Goal: Transaction & Acquisition: Purchase product/service

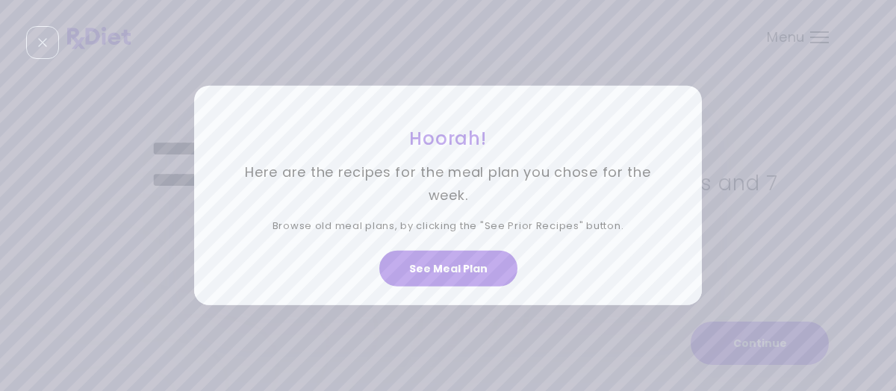
click at [426, 273] on button "See Meal Plan" at bounding box center [448, 269] width 138 height 36
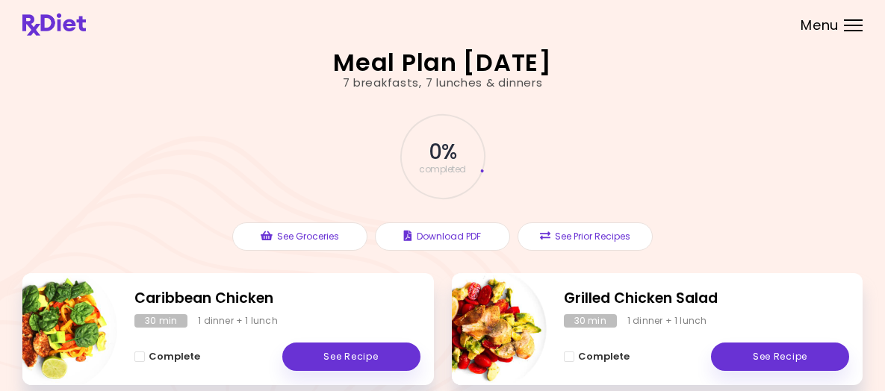
click at [86, 36] on img at bounding box center [53, 24] width 63 height 22
click at [844, 26] on div at bounding box center [853, 25] width 19 height 1
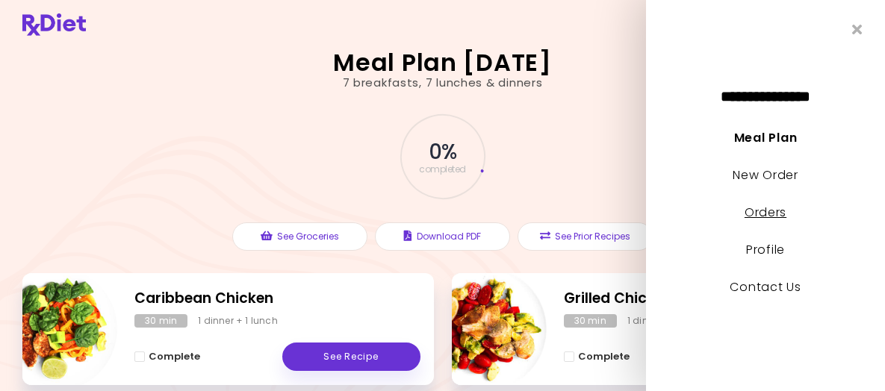
click at [770, 211] on link "Orders" at bounding box center [766, 212] width 42 height 17
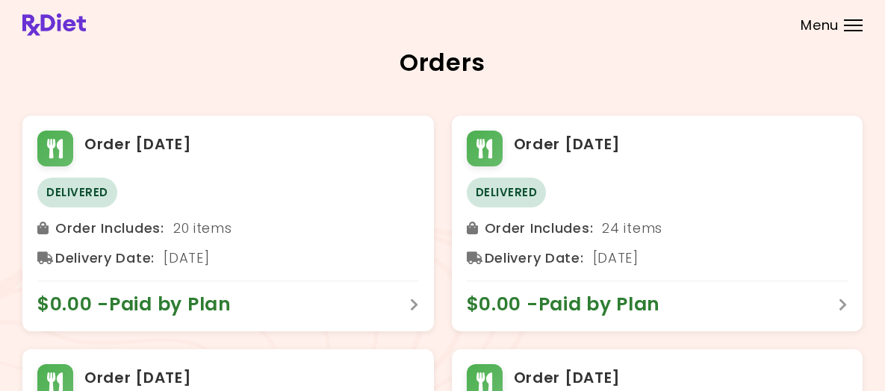
click at [844, 26] on div at bounding box center [853, 25] width 19 height 1
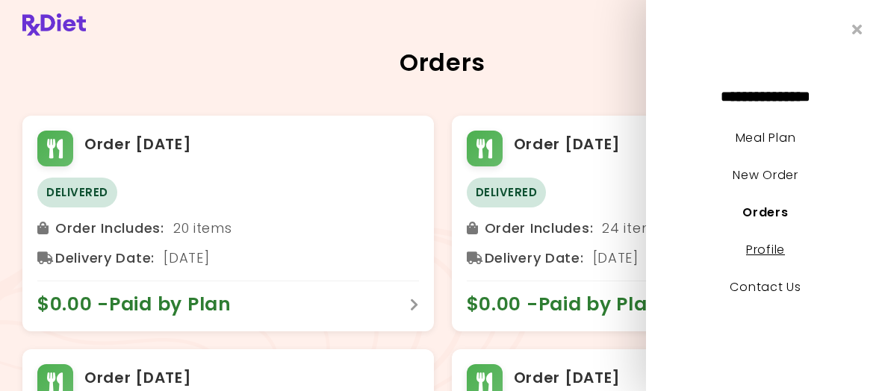
click at [769, 249] on link "Profile" at bounding box center [765, 249] width 39 height 17
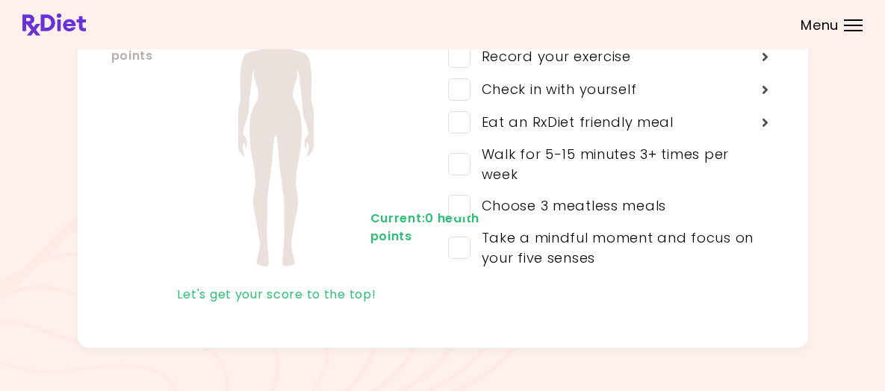
scroll to position [182, 0]
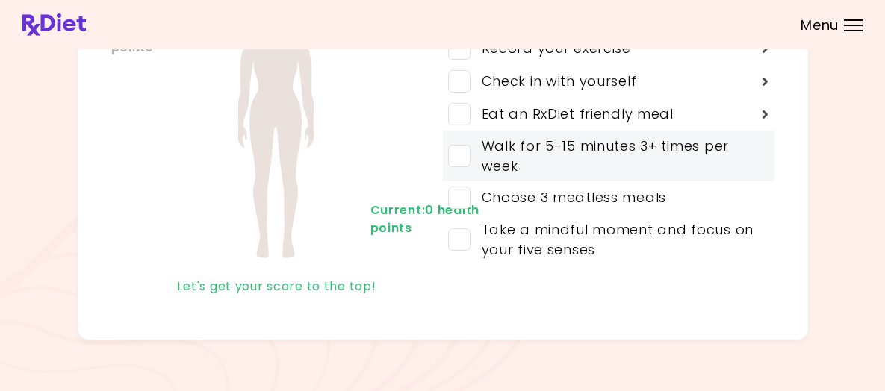
click at [462, 145] on span at bounding box center [459, 156] width 22 height 22
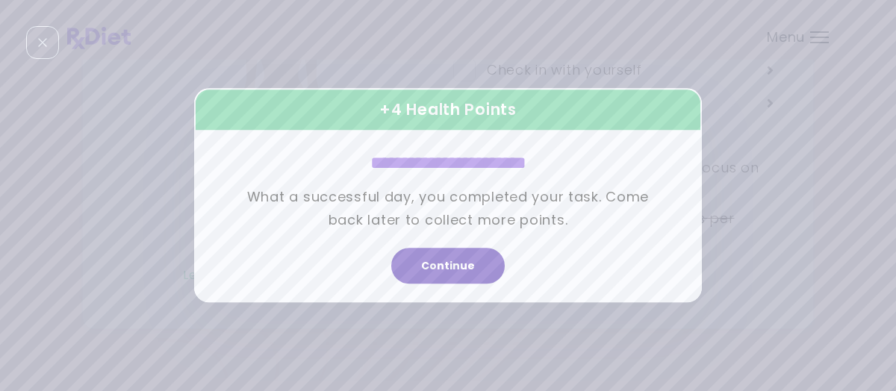
click at [456, 260] on button "Continue" at bounding box center [448, 267] width 114 height 36
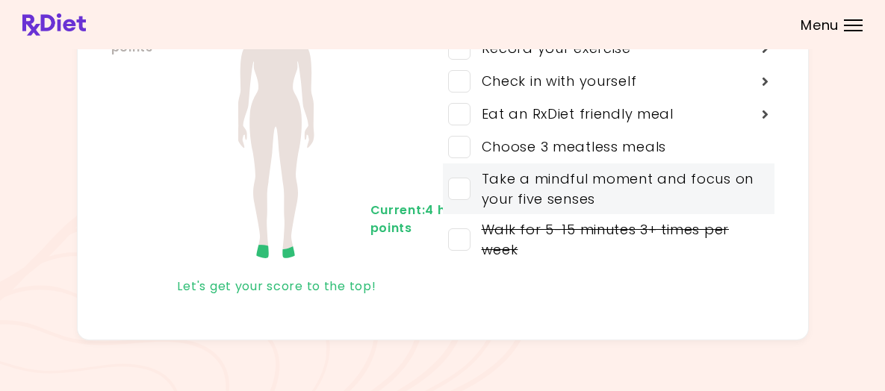
click at [456, 179] on span at bounding box center [459, 189] width 22 height 22
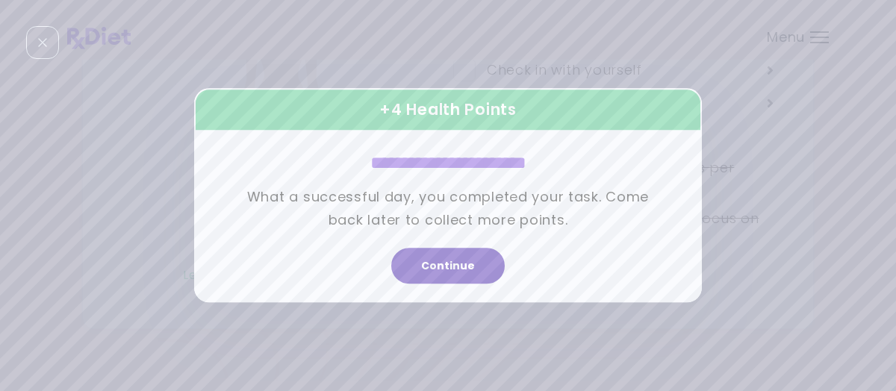
click at [456, 255] on button "Continue" at bounding box center [448, 267] width 114 height 36
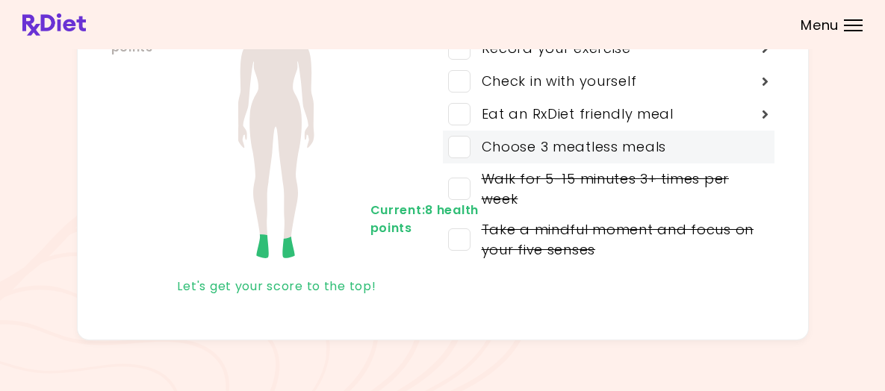
click at [465, 136] on span at bounding box center [459, 147] width 22 height 22
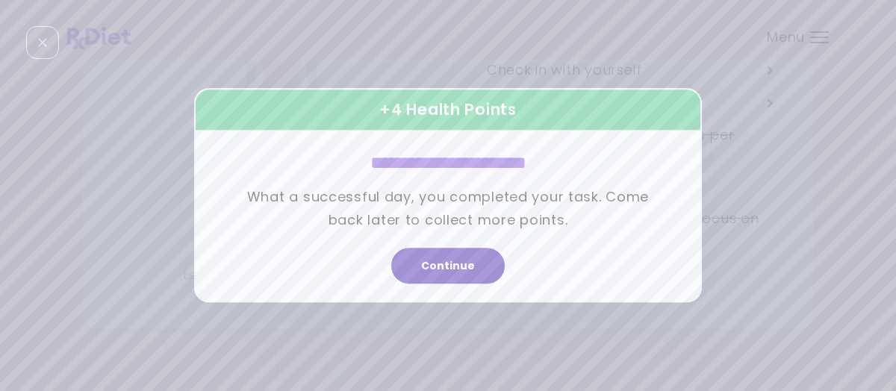
click at [453, 258] on button "Continue" at bounding box center [448, 267] width 114 height 36
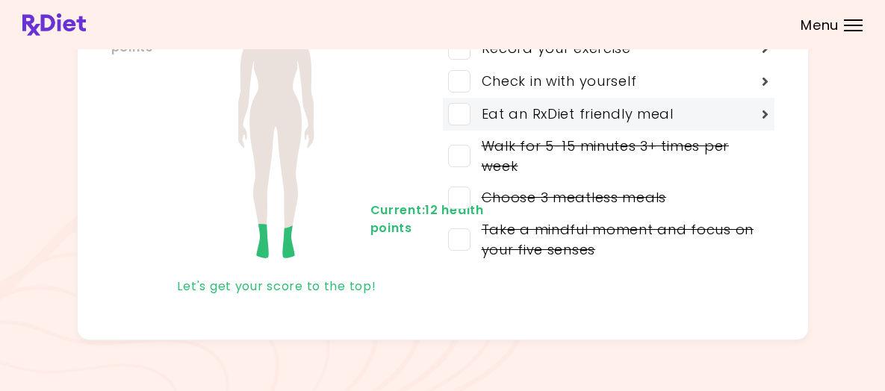
click at [462, 105] on span at bounding box center [459, 114] width 22 height 22
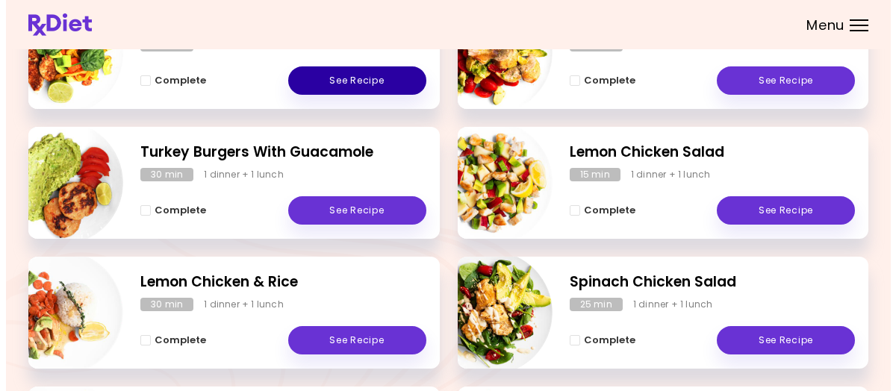
scroll to position [299, 0]
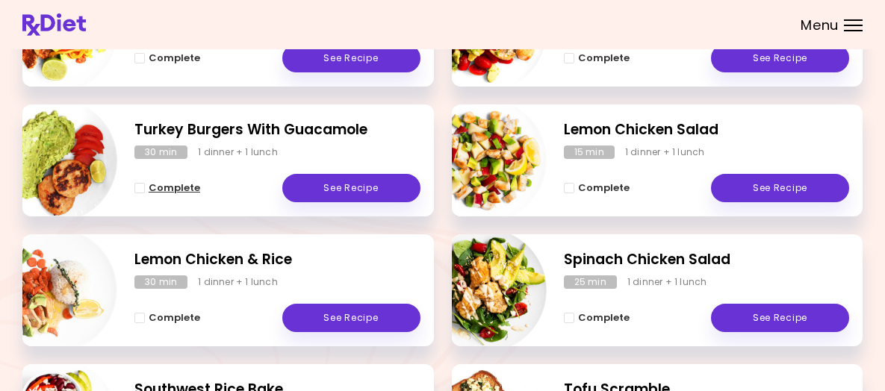
click at [145, 193] on span "Complete - Turkey Burgers With Guacamole" at bounding box center [139, 188] width 10 height 10
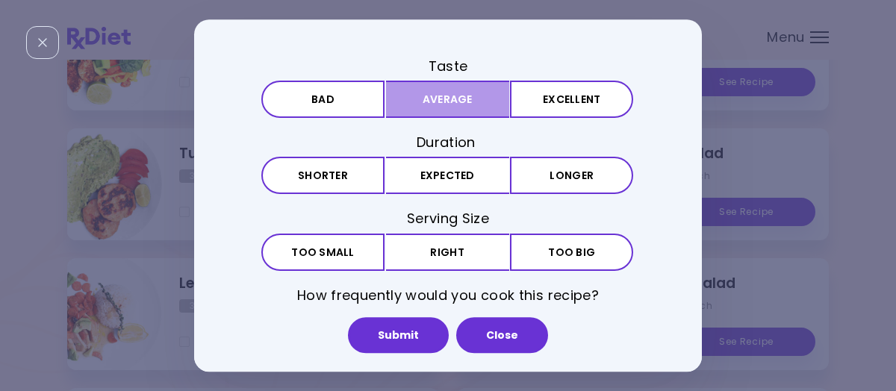
click at [478, 107] on button "Average" at bounding box center [447, 99] width 123 height 37
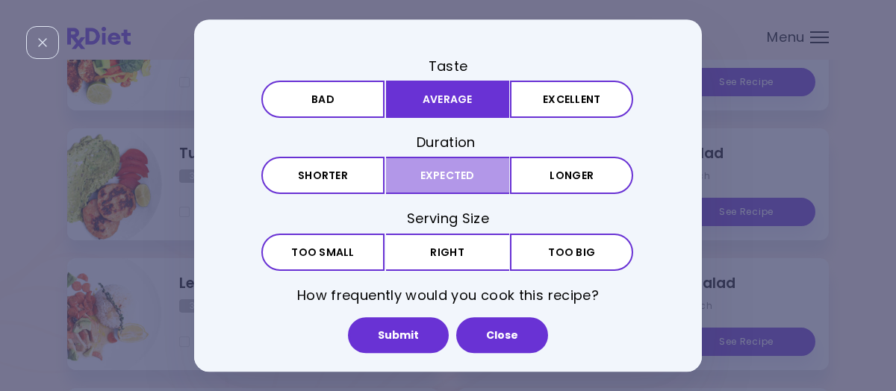
click at [456, 171] on button "Expected" at bounding box center [447, 176] width 123 height 37
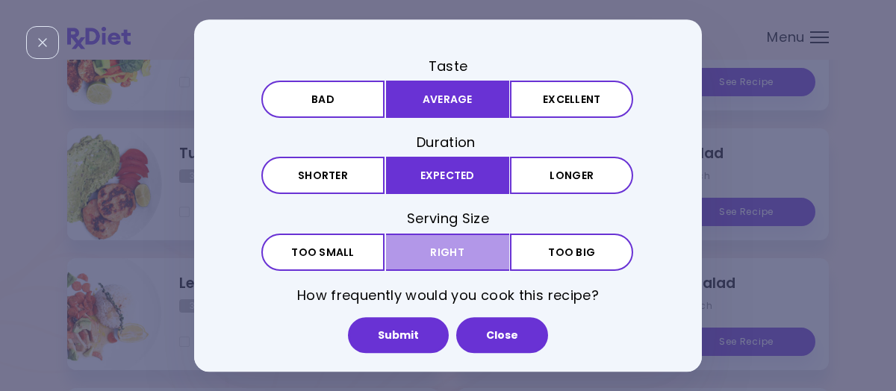
click at [443, 248] on button "Right" at bounding box center [447, 252] width 123 height 37
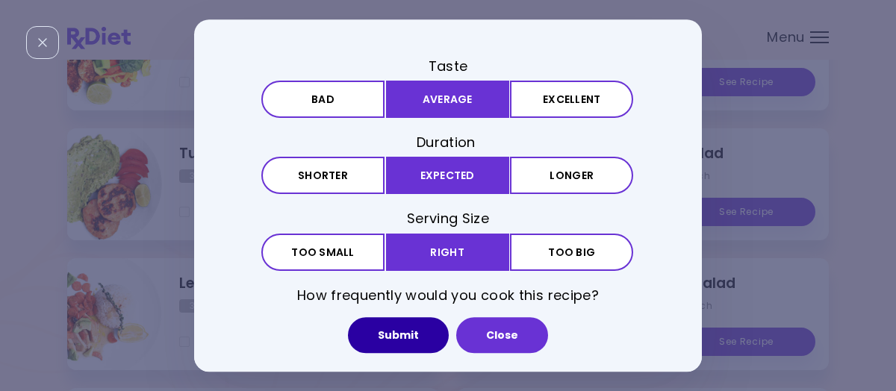
click at [416, 337] on button "Submit" at bounding box center [398, 335] width 101 height 36
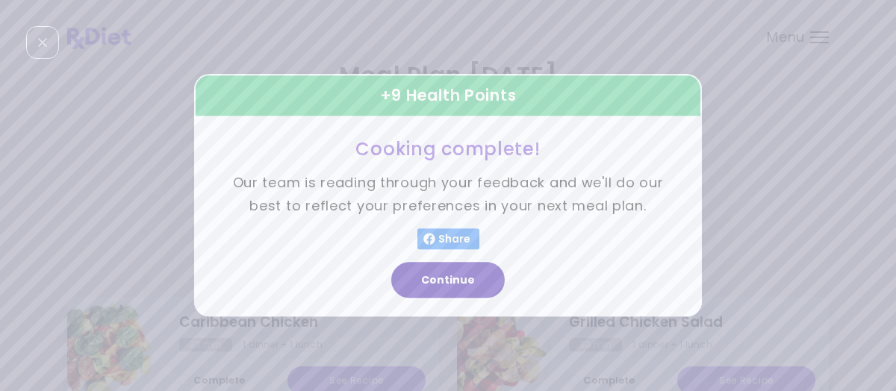
click at [449, 277] on button "Continue" at bounding box center [448, 281] width 114 height 36
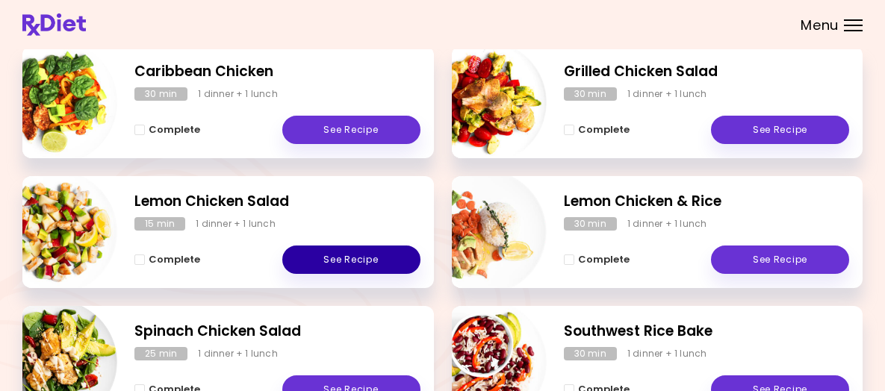
scroll to position [299, 0]
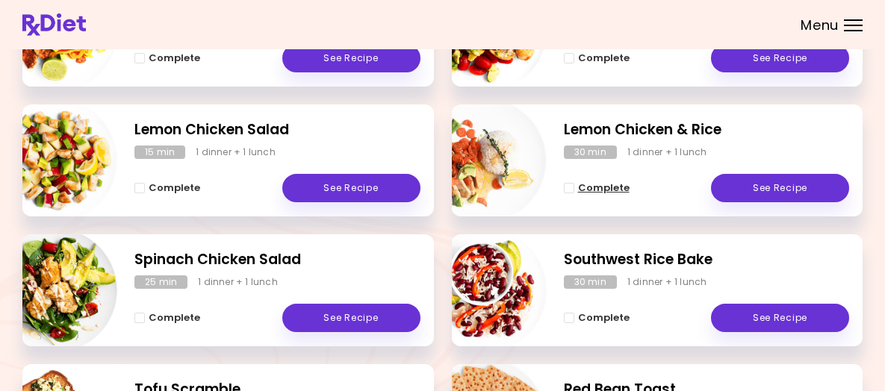
click at [566, 193] on span "Complete - Lemon Chicken & Rice" at bounding box center [569, 188] width 10 height 10
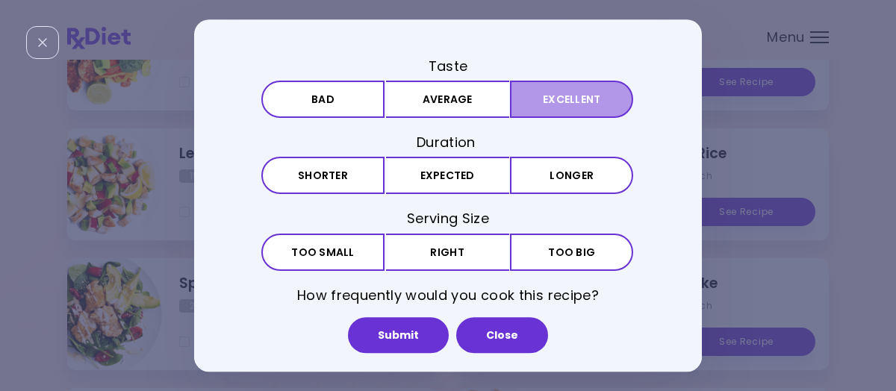
click at [548, 103] on button "Excellent" at bounding box center [571, 99] width 123 height 37
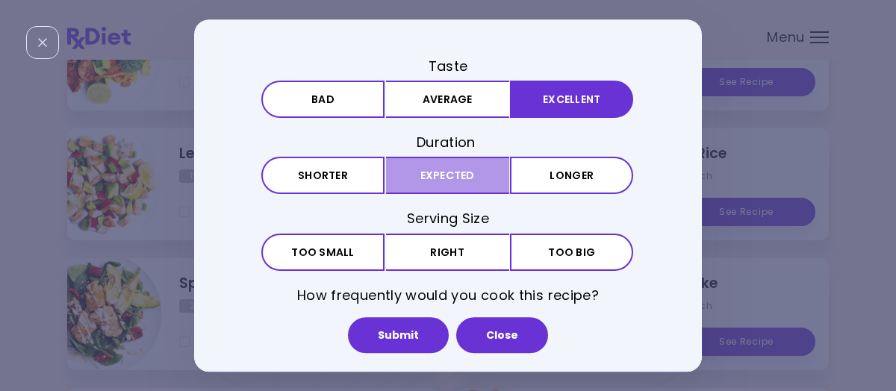
click at [456, 180] on button "Expected" at bounding box center [447, 176] width 123 height 37
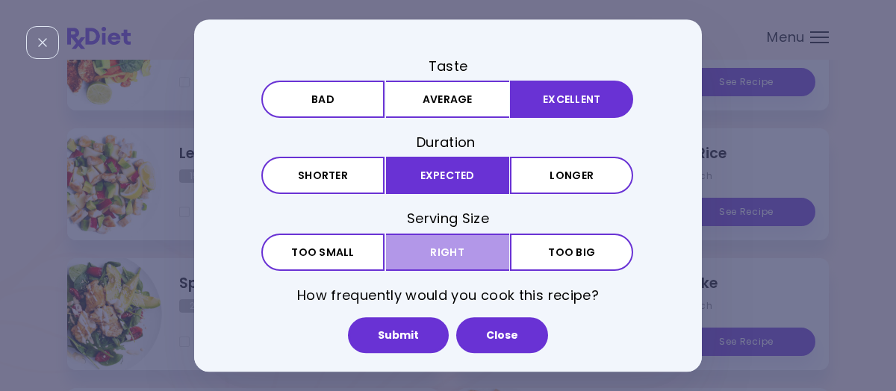
click at [459, 252] on button "Right" at bounding box center [447, 252] width 123 height 37
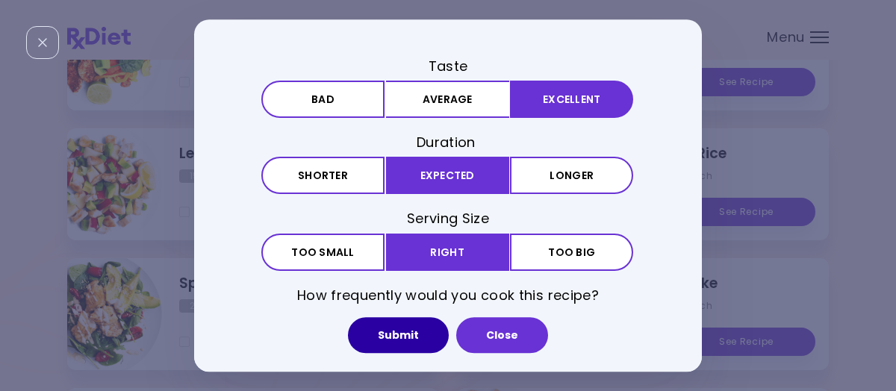
click at [415, 332] on button "Submit" at bounding box center [398, 335] width 101 height 36
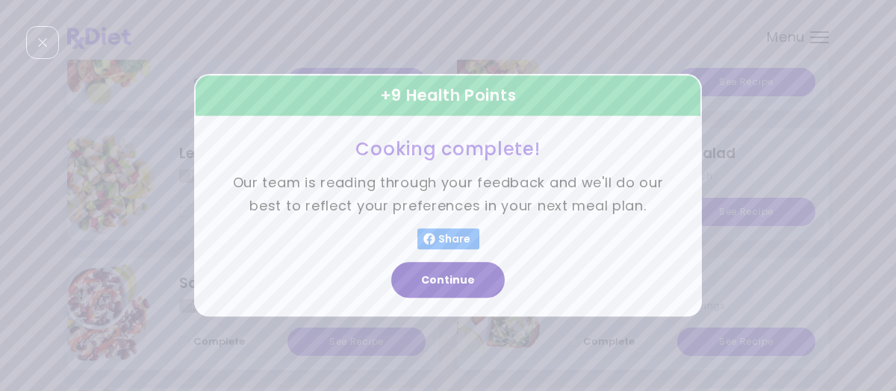
click at [471, 273] on button "Continue" at bounding box center [448, 281] width 114 height 36
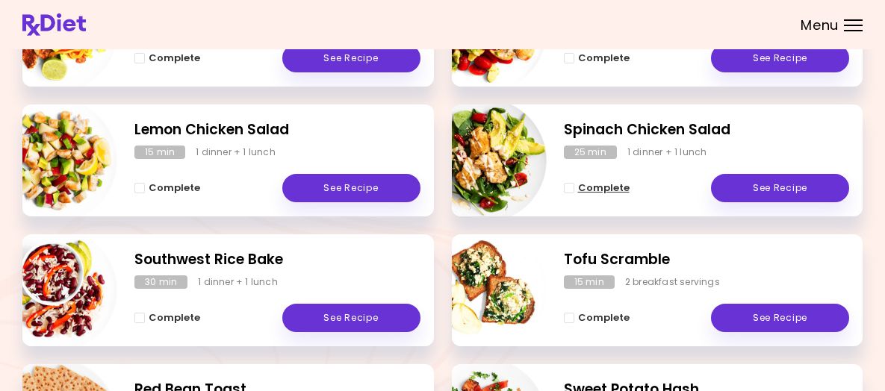
click at [571, 193] on span "Complete - Spinach Chicken Salad" at bounding box center [569, 188] width 10 height 10
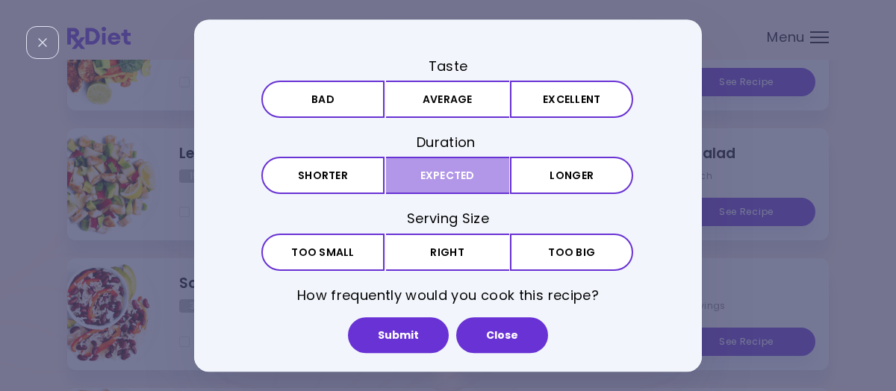
click at [464, 182] on button "Expected" at bounding box center [447, 176] width 123 height 37
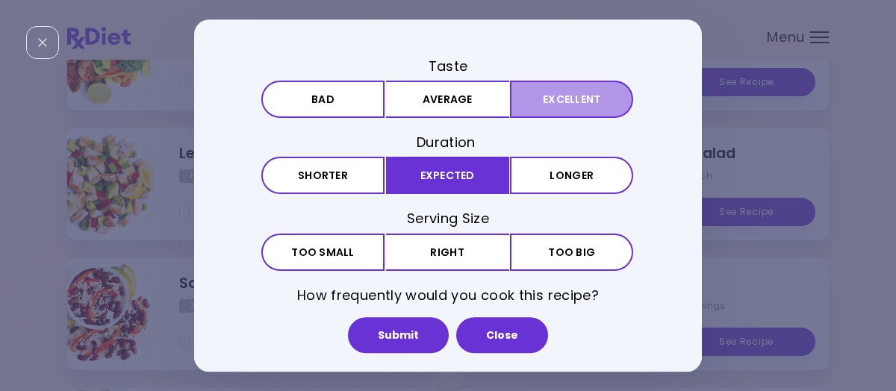
click at [540, 102] on button "Excellent" at bounding box center [571, 99] width 123 height 37
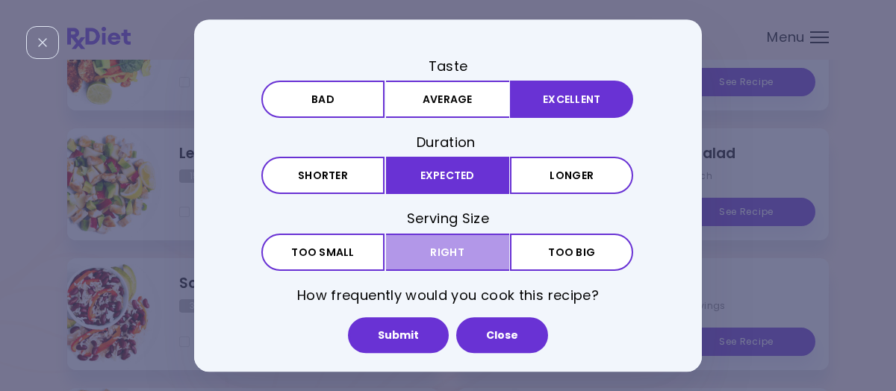
click at [475, 252] on button "Right" at bounding box center [447, 252] width 123 height 37
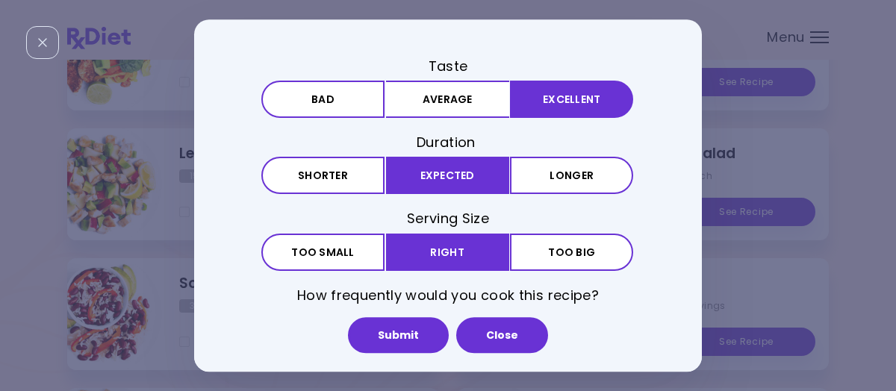
drag, startPoint x: 415, startPoint y: 332, endPoint x: 430, endPoint y: 290, distance: 44.4
click at [415, 330] on button "Submit" at bounding box center [398, 335] width 101 height 36
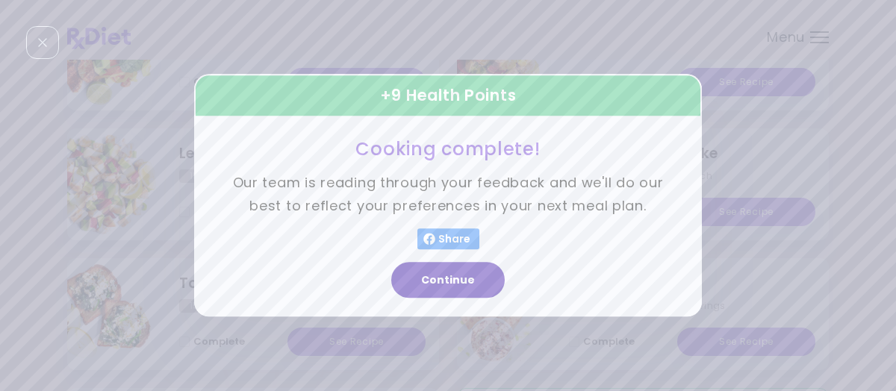
click at [450, 279] on button "Continue" at bounding box center [448, 281] width 114 height 36
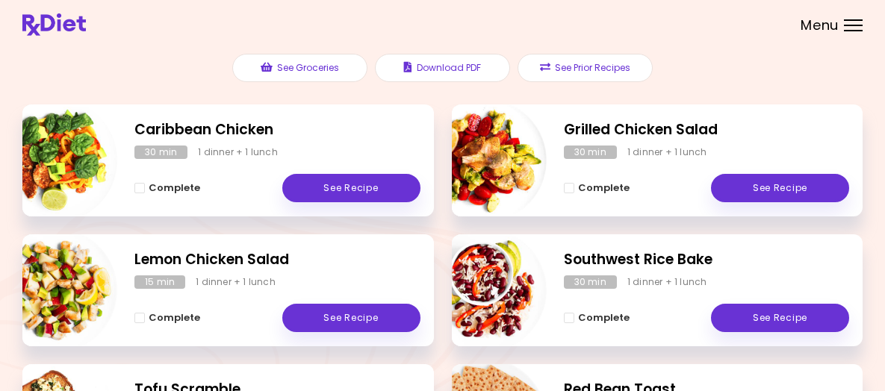
scroll to position [149, 0]
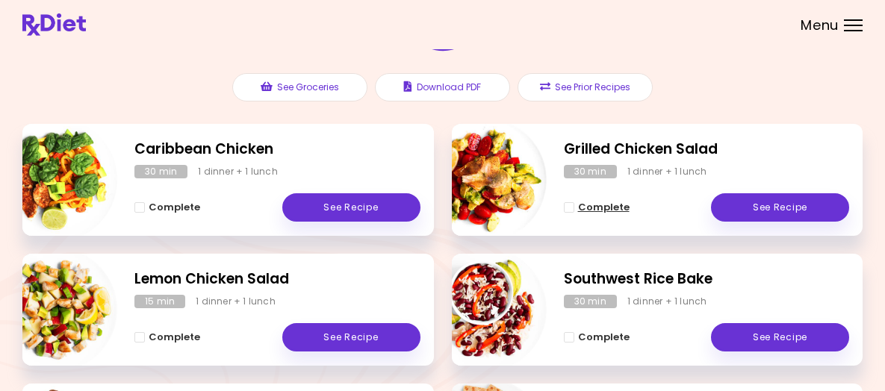
click at [568, 213] on span "Complete - Grilled Chicken Salad" at bounding box center [569, 207] width 10 height 10
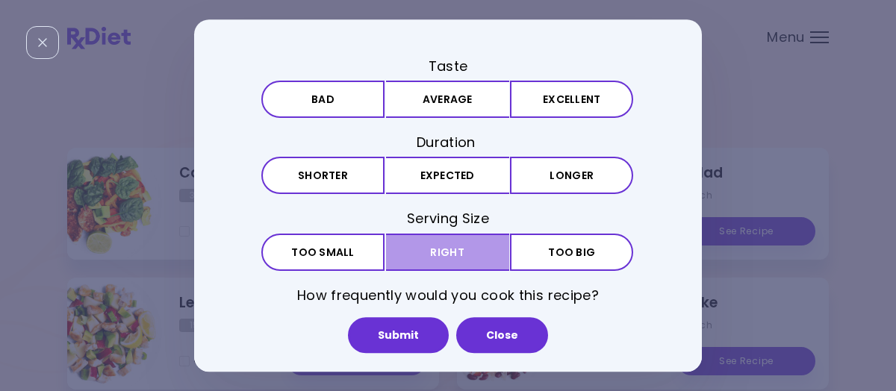
click at [463, 256] on button "Right" at bounding box center [447, 252] width 123 height 37
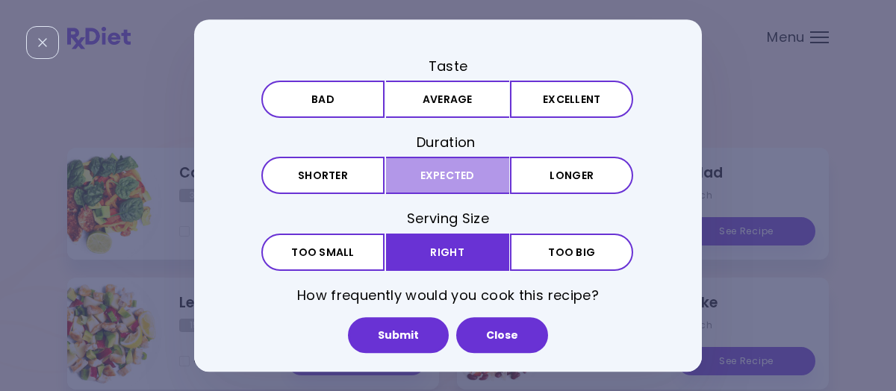
drag, startPoint x: 469, startPoint y: 179, endPoint x: 468, endPoint y: 145, distance: 33.6
click at [469, 174] on button "Expected" at bounding box center [447, 176] width 123 height 37
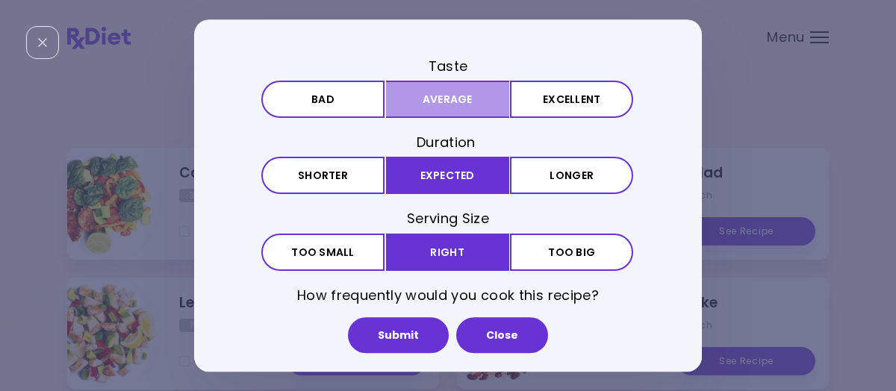
click at [467, 96] on button "Average" at bounding box center [447, 99] width 123 height 37
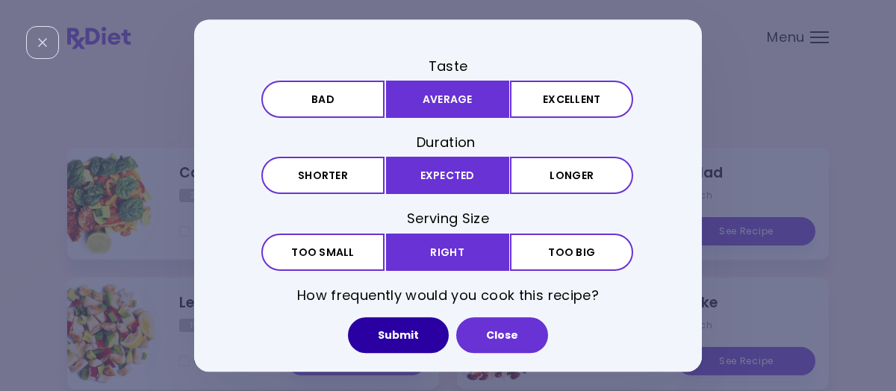
click at [423, 333] on button "Submit" at bounding box center [398, 335] width 101 height 36
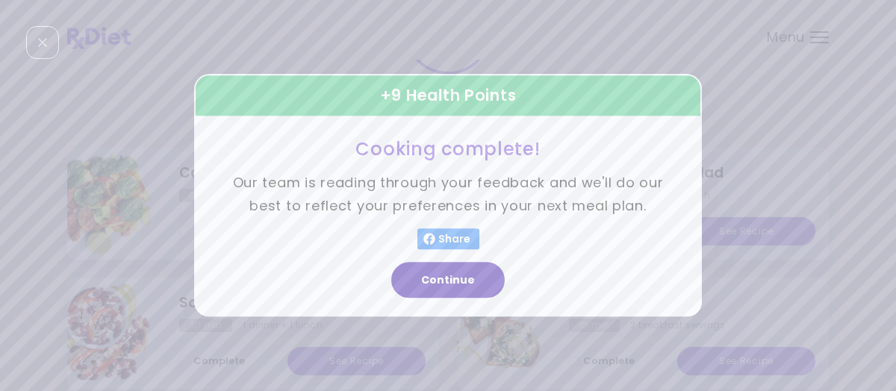
click at [458, 280] on button "Continue" at bounding box center [448, 281] width 114 height 36
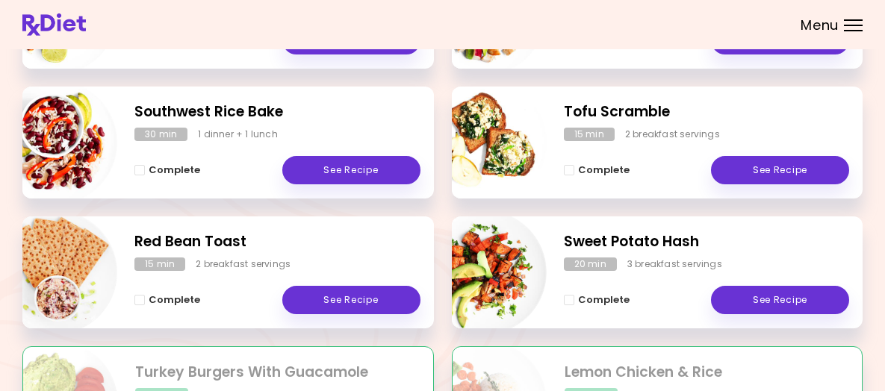
scroll to position [299, 0]
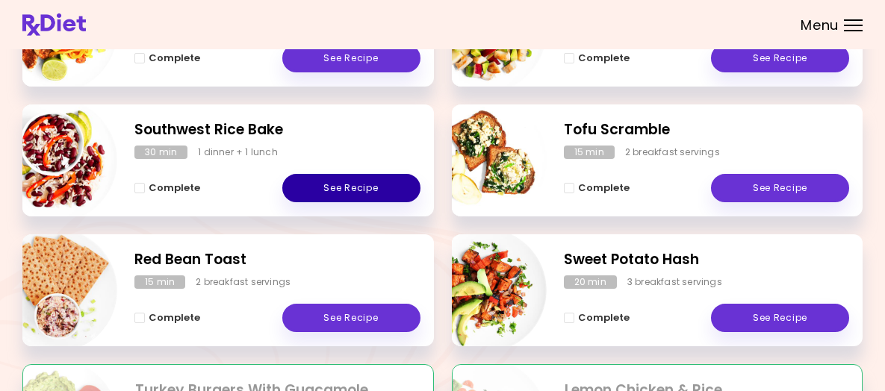
click at [325, 202] on link "See Recipe" at bounding box center [351, 188] width 138 height 28
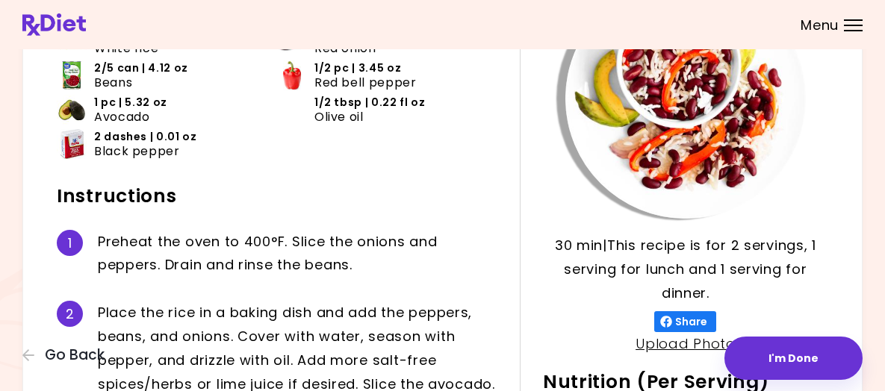
scroll to position [75, 0]
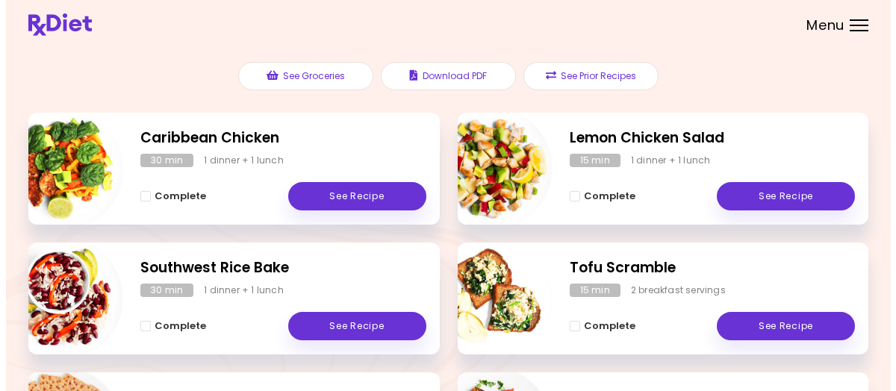
scroll to position [299, 0]
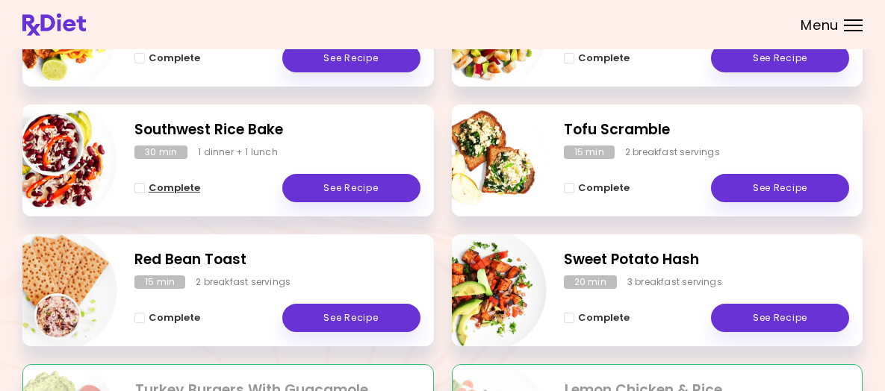
click at [145, 193] on span "Complete - Southwest Rice Bake" at bounding box center [139, 188] width 10 height 10
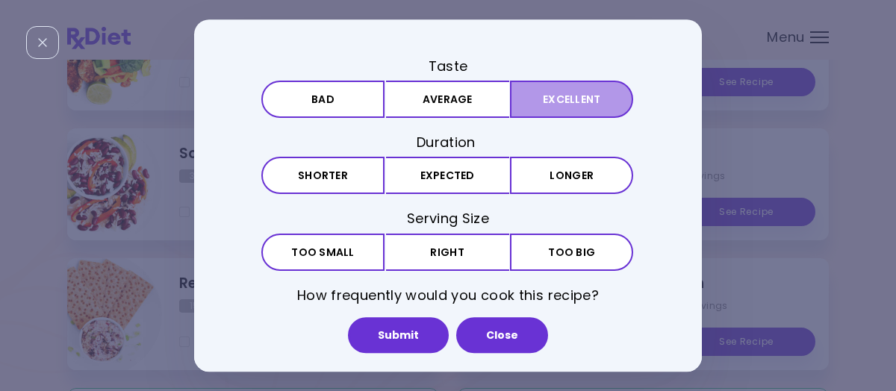
click at [547, 99] on button "Excellent" at bounding box center [571, 99] width 123 height 37
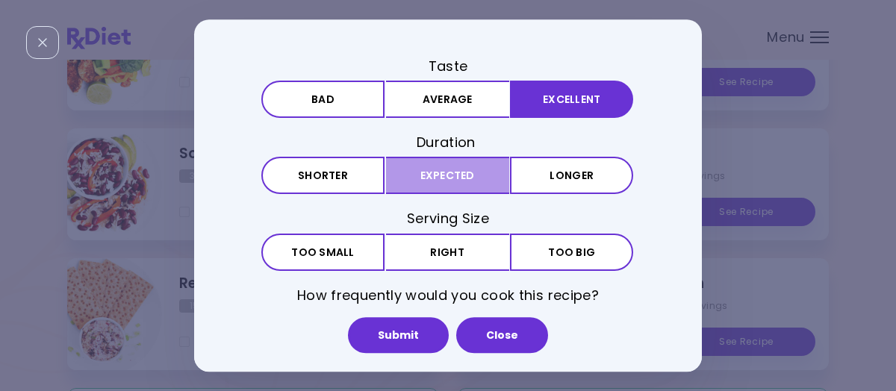
click at [479, 170] on button "Expected" at bounding box center [447, 176] width 123 height 37
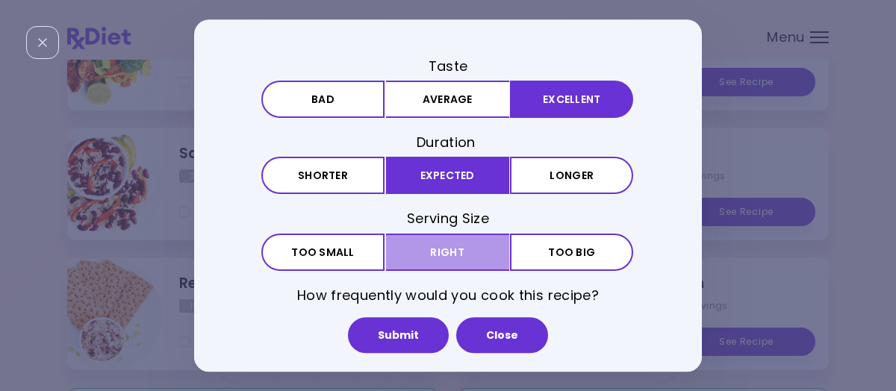
click at [439, 248] on button "Right" at bounding box center [447, 252] width 123 height 37
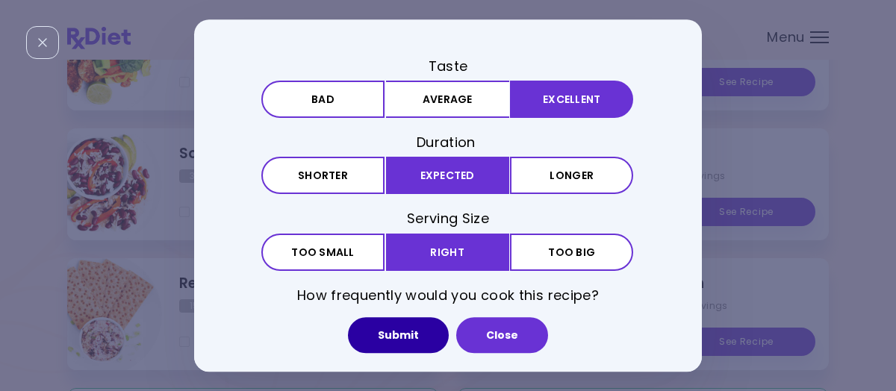
click at [409, 335] on button "Submit" at bounding box center [398, 335] width 101 height 36
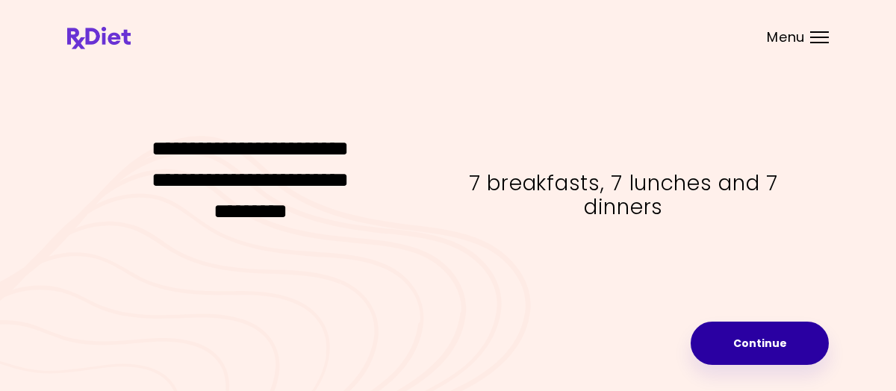
click at [758, 341] on button "Continue" at bounding box center [760, 343] width 138 height 43
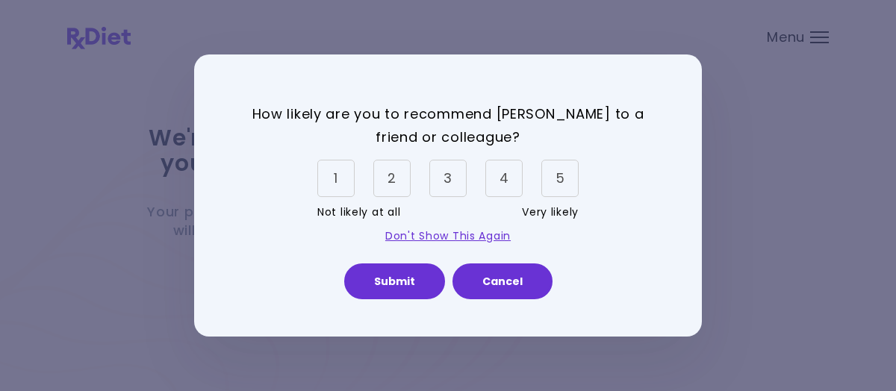
click at [553, 182] on div "5" at bounding box center [560, 178] width 37 height 37
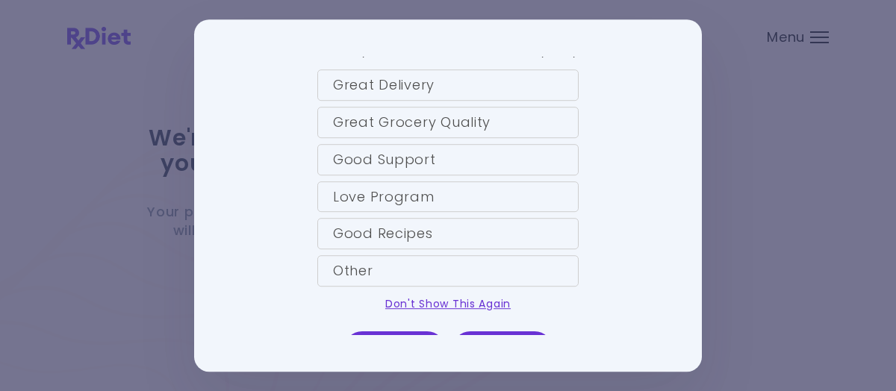
scroll to position [155, 0]
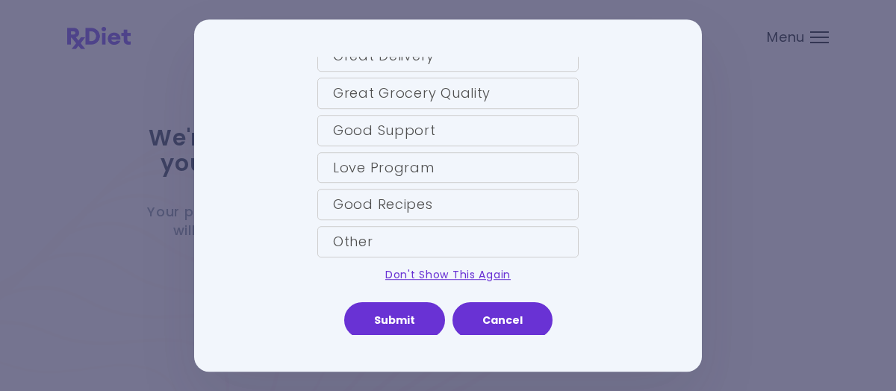
click at [388, 168] on div "Love Program" at bounding box center [447, 167] width 261 height 31
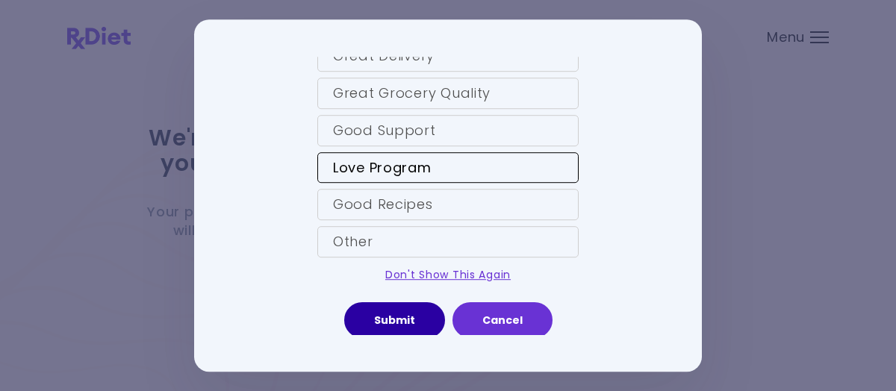
click at [412, 312] on button "Submit" at bounding box center [394, 321] width 101 height 36
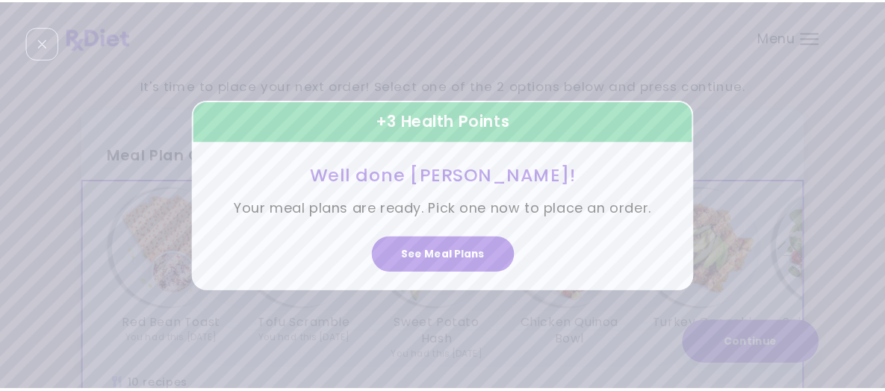
scroll to position [0, 0]
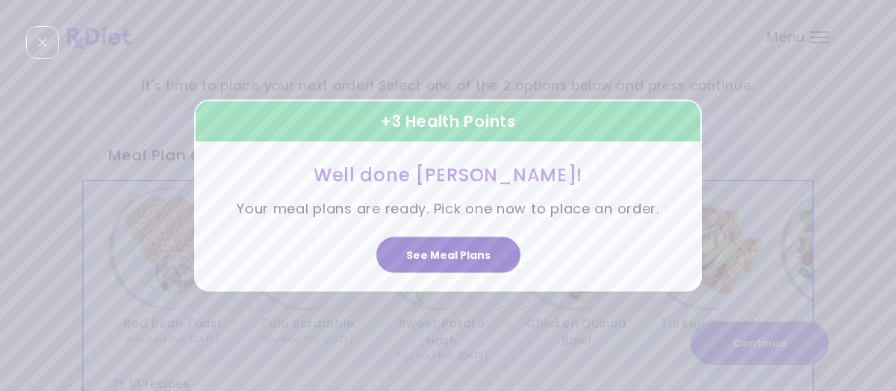
click at [415, 246] on button "See Meal Plans" at bounding box center [448, 255] width 144 height 36
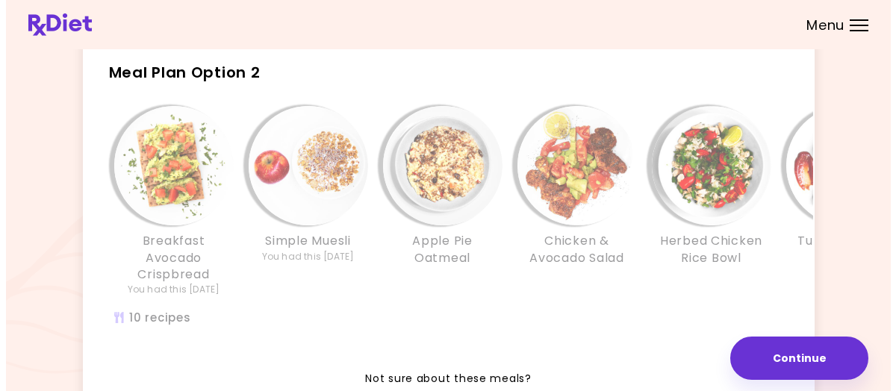
scroll to position [373, 0]
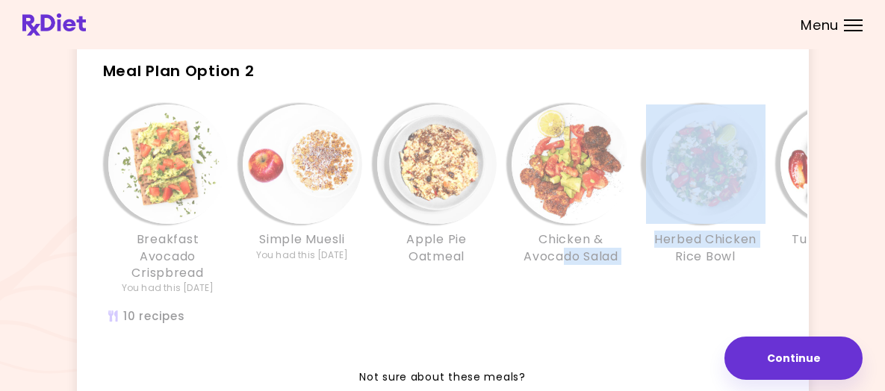
drag, startPoint x: 647, startPoint y: 275, endPoint x: 559, endPoint y: 274, distance: 87.4
click at [559, 274] on div "Breakfast Avocado Crispbread You had this 19 days ago Simple Muesli You had thi…" at bounding box center [773, 207] width 1344 height 205
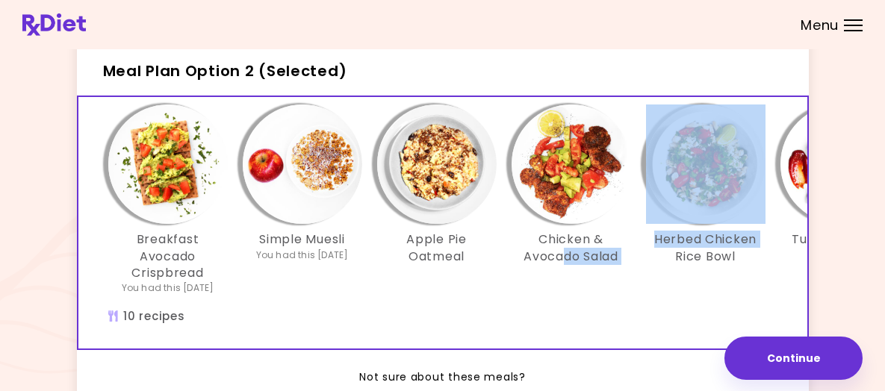
click at [601, 295] on div "Chicken & Avocado Salad" at bounding box center [571, 200] width 134 height 190
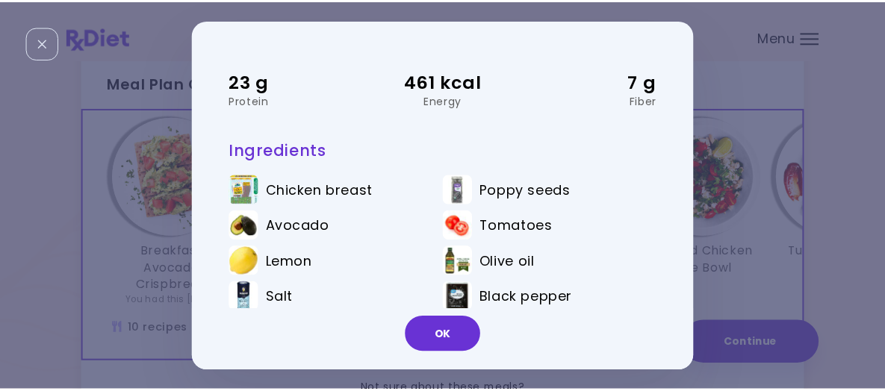
scroll to position [120, 0]
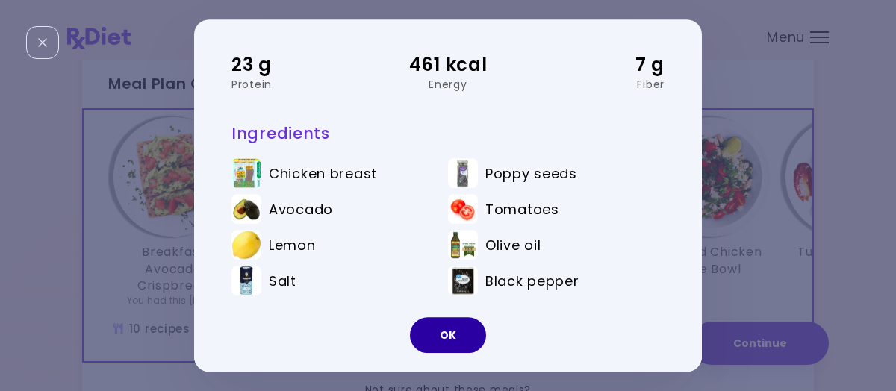
click at [449, 336] on button "OK" at bounding box center [448, 335] width 76 height 36
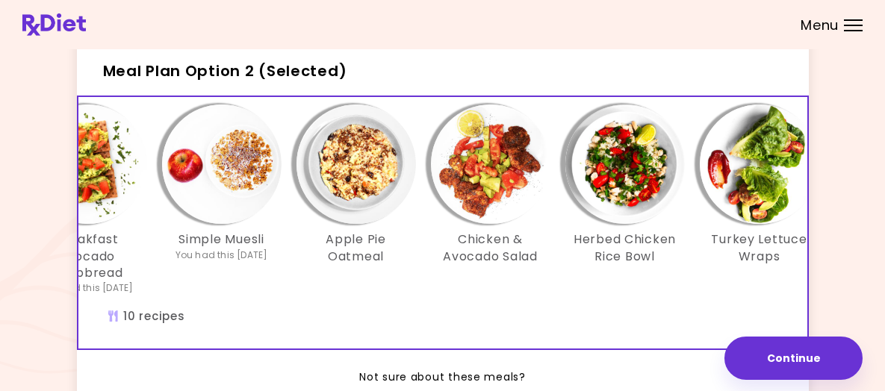
scroll to position [0, 0]
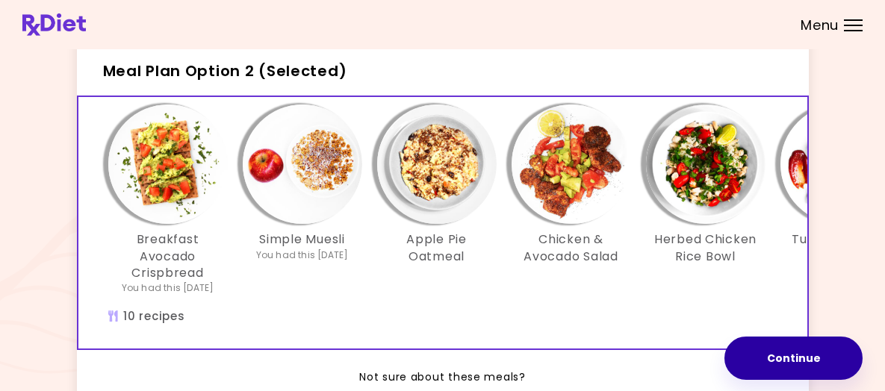
click at [754, 341] on button "Continue" at bounding box center [794, 358] width 138 height 43
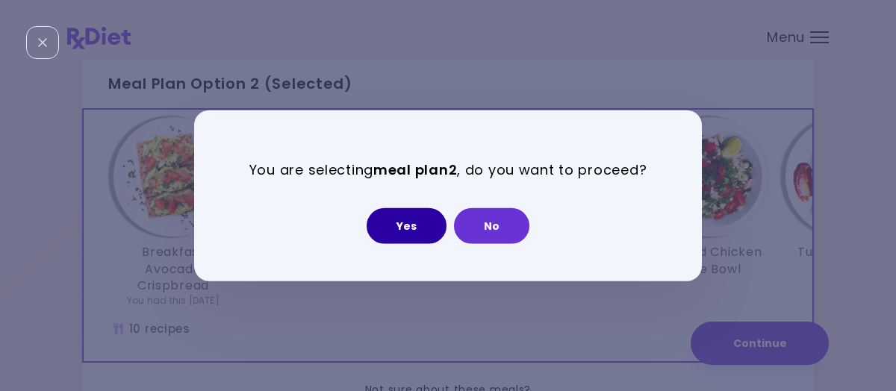
click at [423, 227] on button "Yes" at bounding box center [407, 226] width 80 height 36
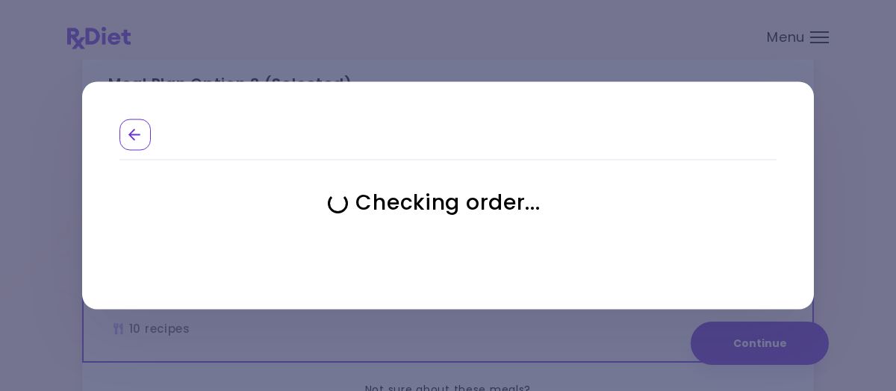
select select "**********"
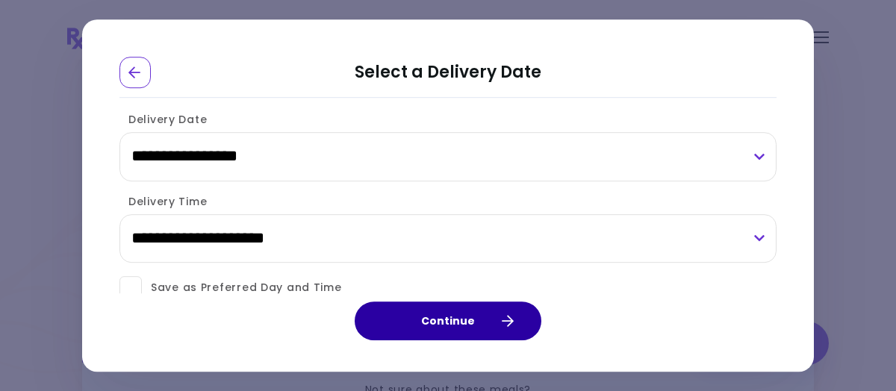
click at [450, 323] on button "Continue" at bounding box center [448, 321] width 187 height 39
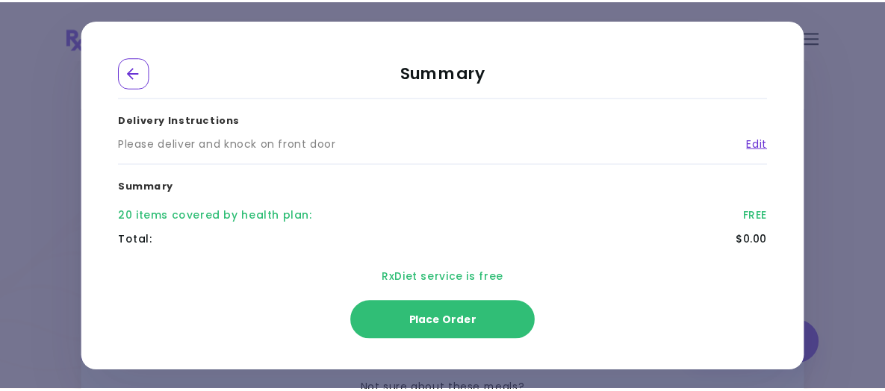
scroll to position [174, 0]
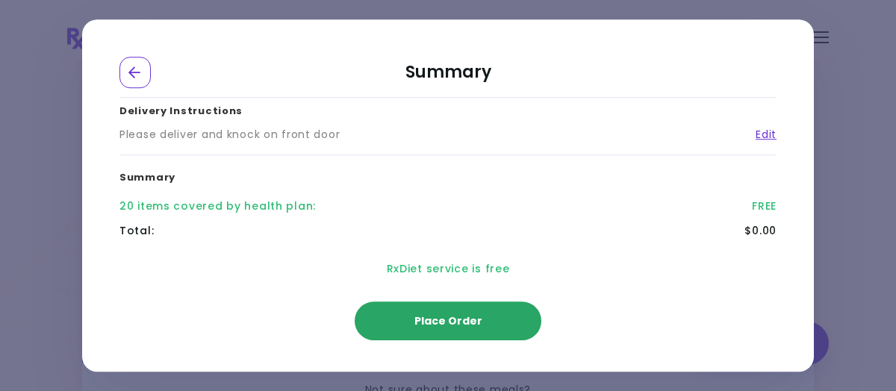
click at [424, 319] on span "Place Order" at bounding box center [449, 321] width 68 height 15
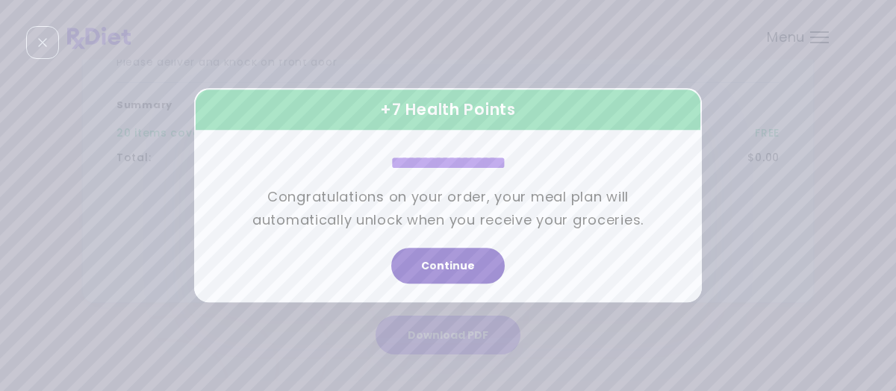
click at [457, 264] on button "Continue" at bounding box center [448, 267] width 114 height 36
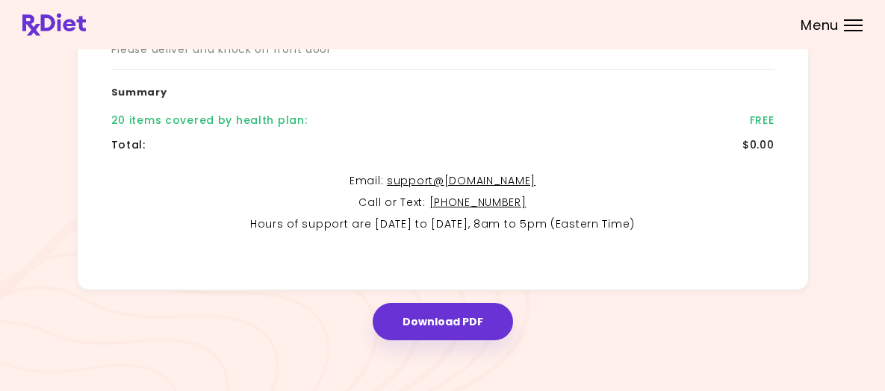
scroll to position [397, 0]
